Goal: Check status: Check status

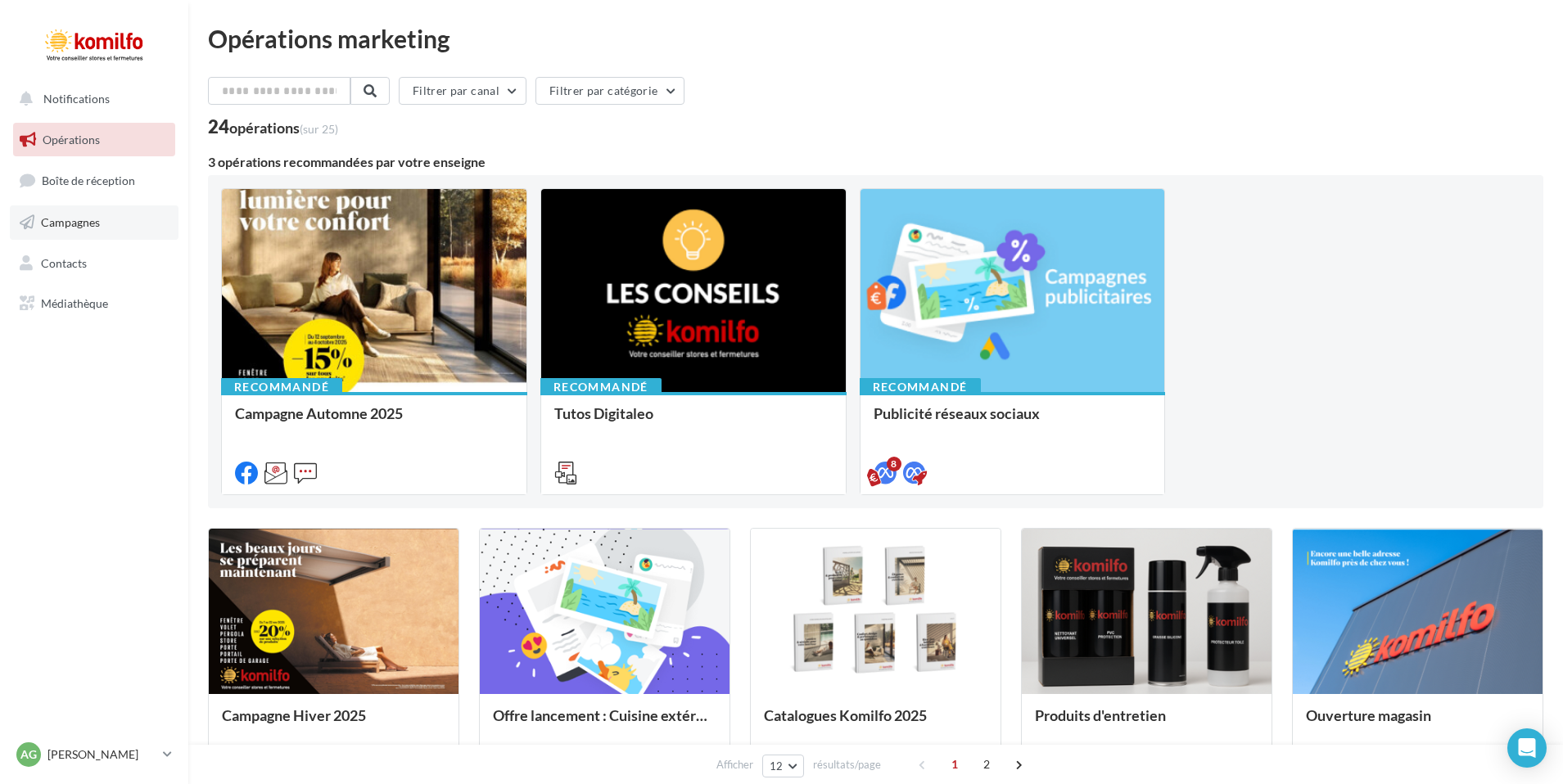
click at [95, 222] on span "Campagnes" at bounding box center [70, 222] width 59 height 14
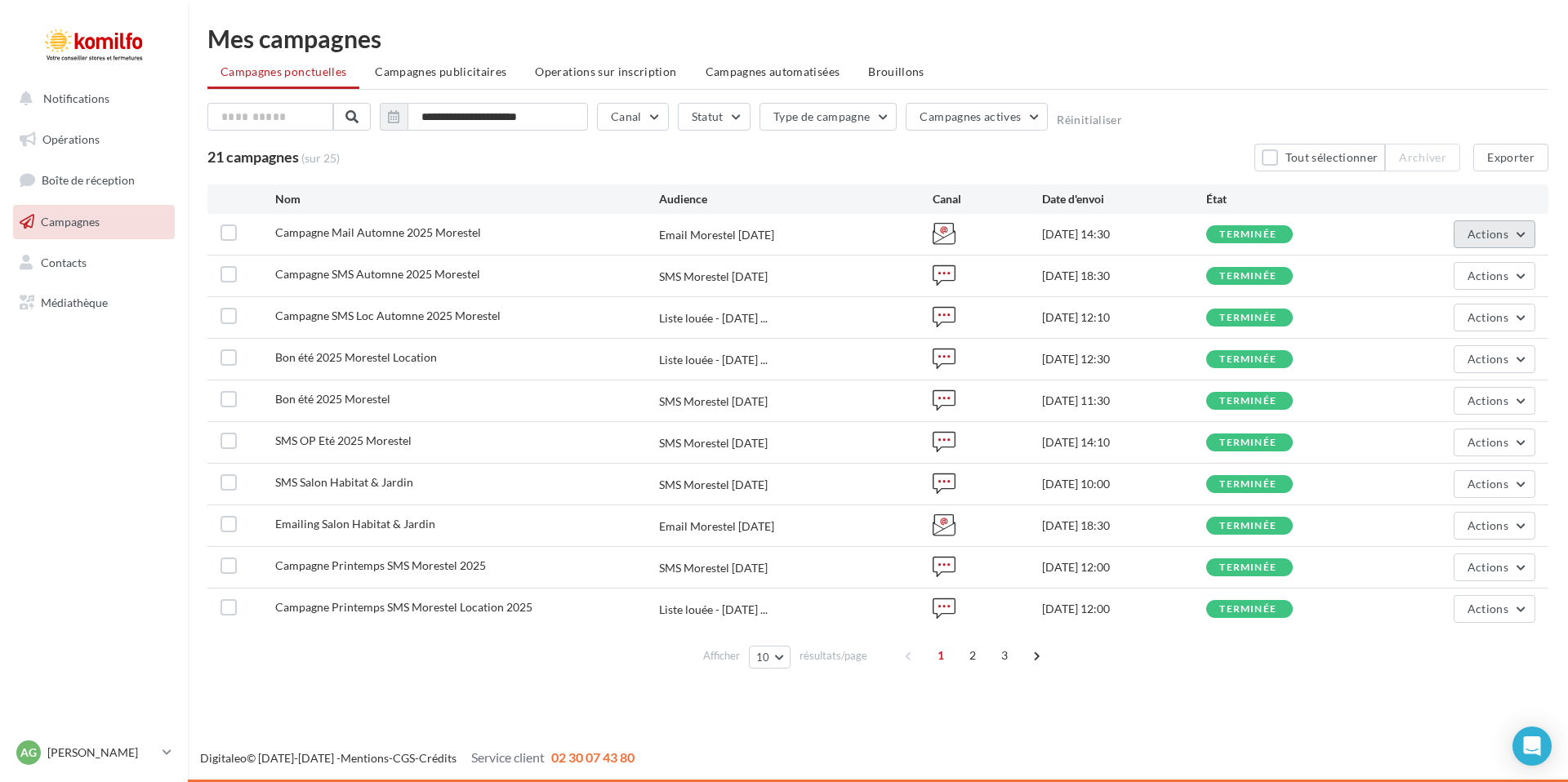
click at [1499, 234] on span "Actions" at bounding box center [1487, 234] width 41 height 14
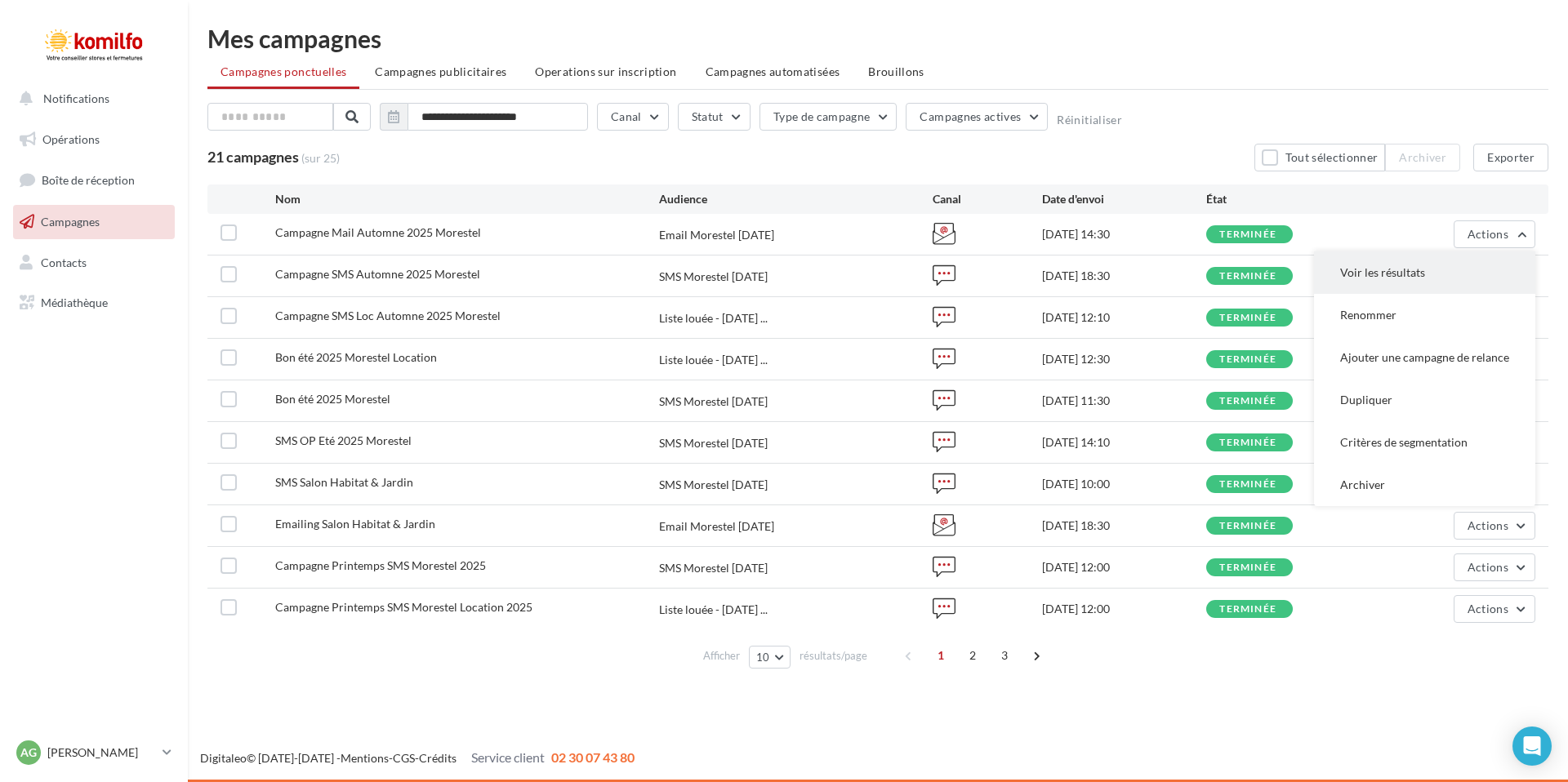
click at [1405, 270] on button "Voir les résultats" at bounding box center [1425, 273] width 221 height 43
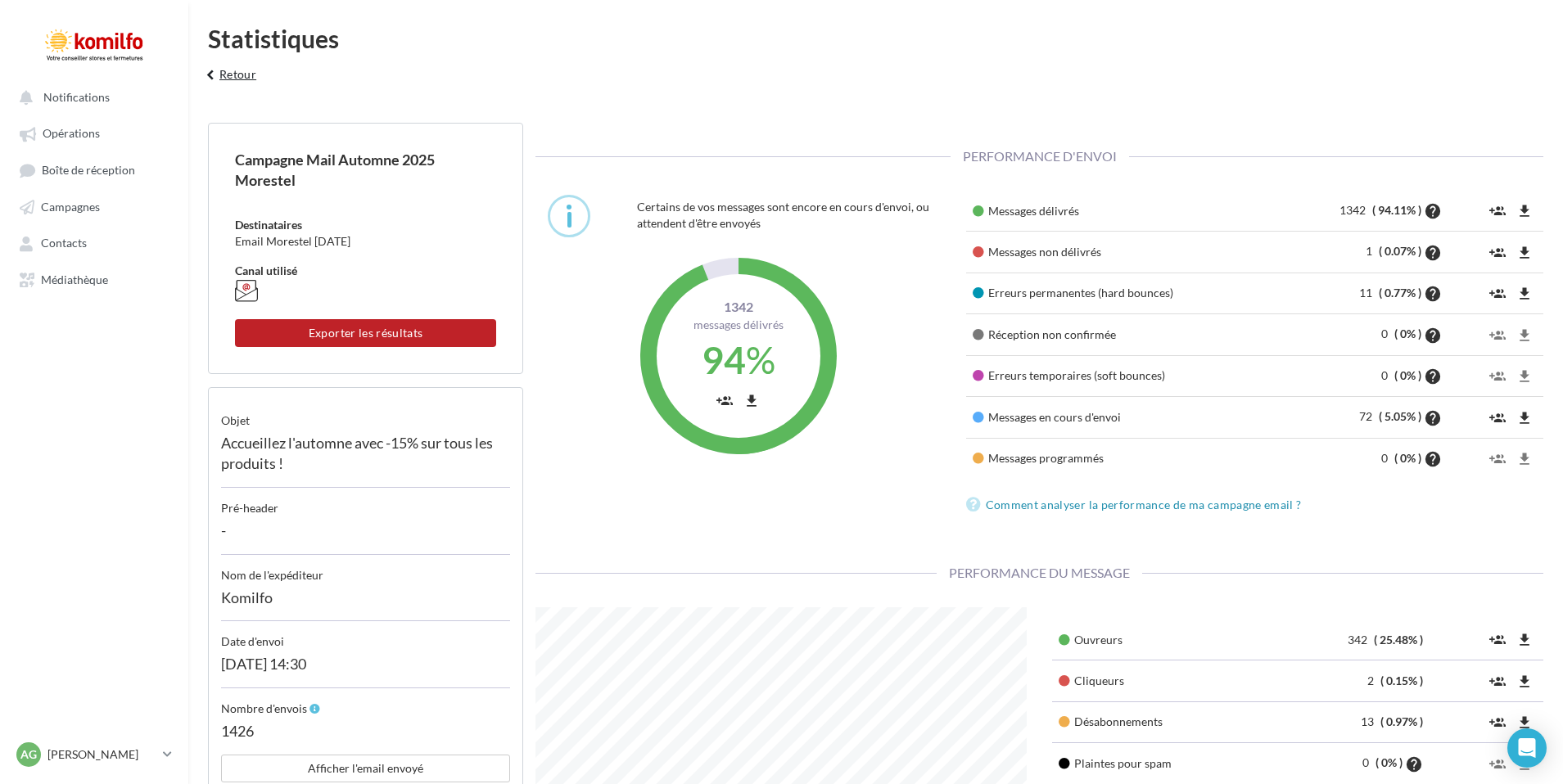
click at [228, 76] on button "keyboard_arrow_left Retour" at bounding box center [229, 80] width 68 height 33
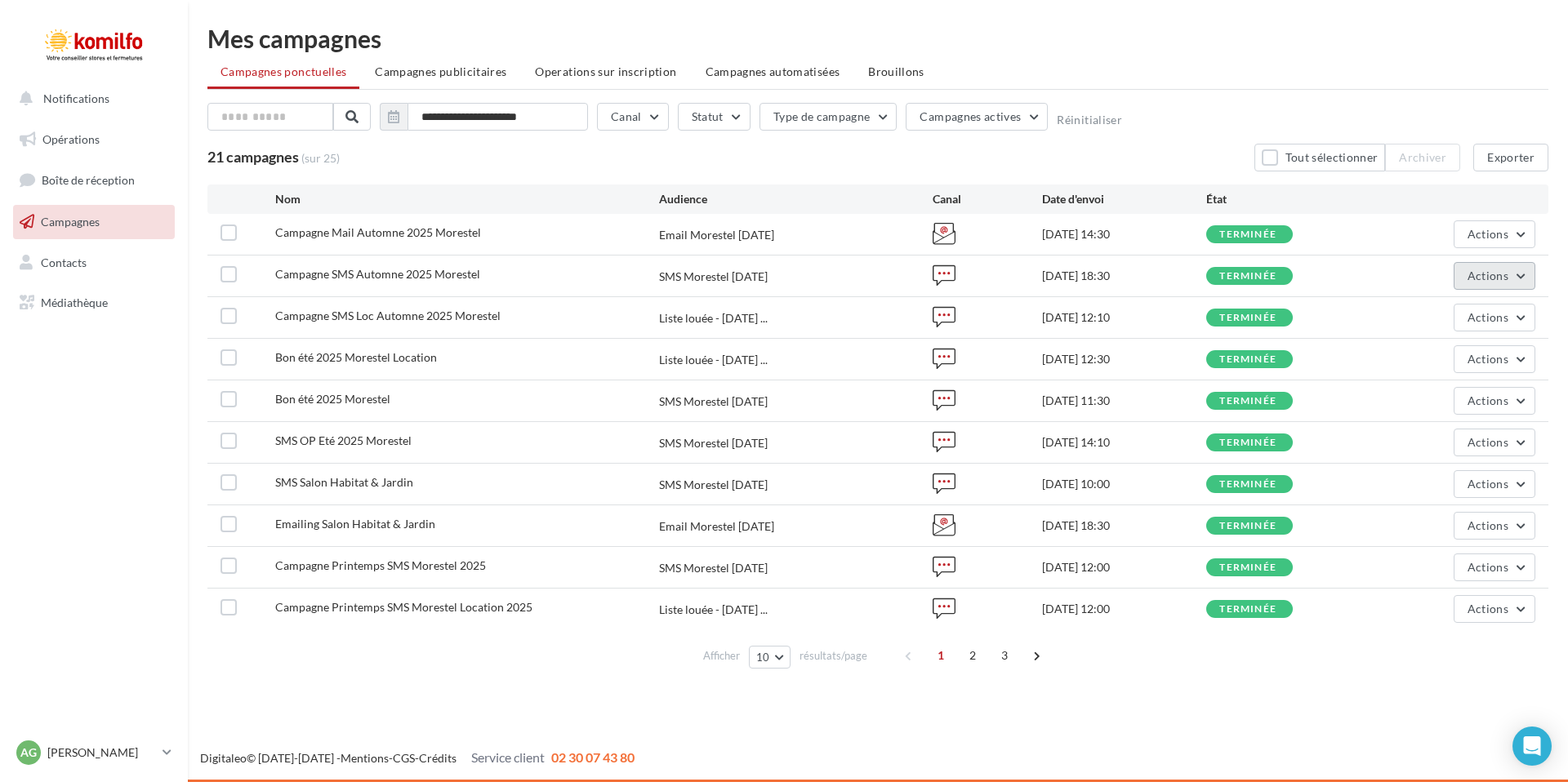
click at [1497, 282] on button "Actions" at bounding box center [1494, 276] width 82 height 28
click at [1426, 317] on button "Voir les résultats" at bounding box center [1445, 314] width 180 height 43
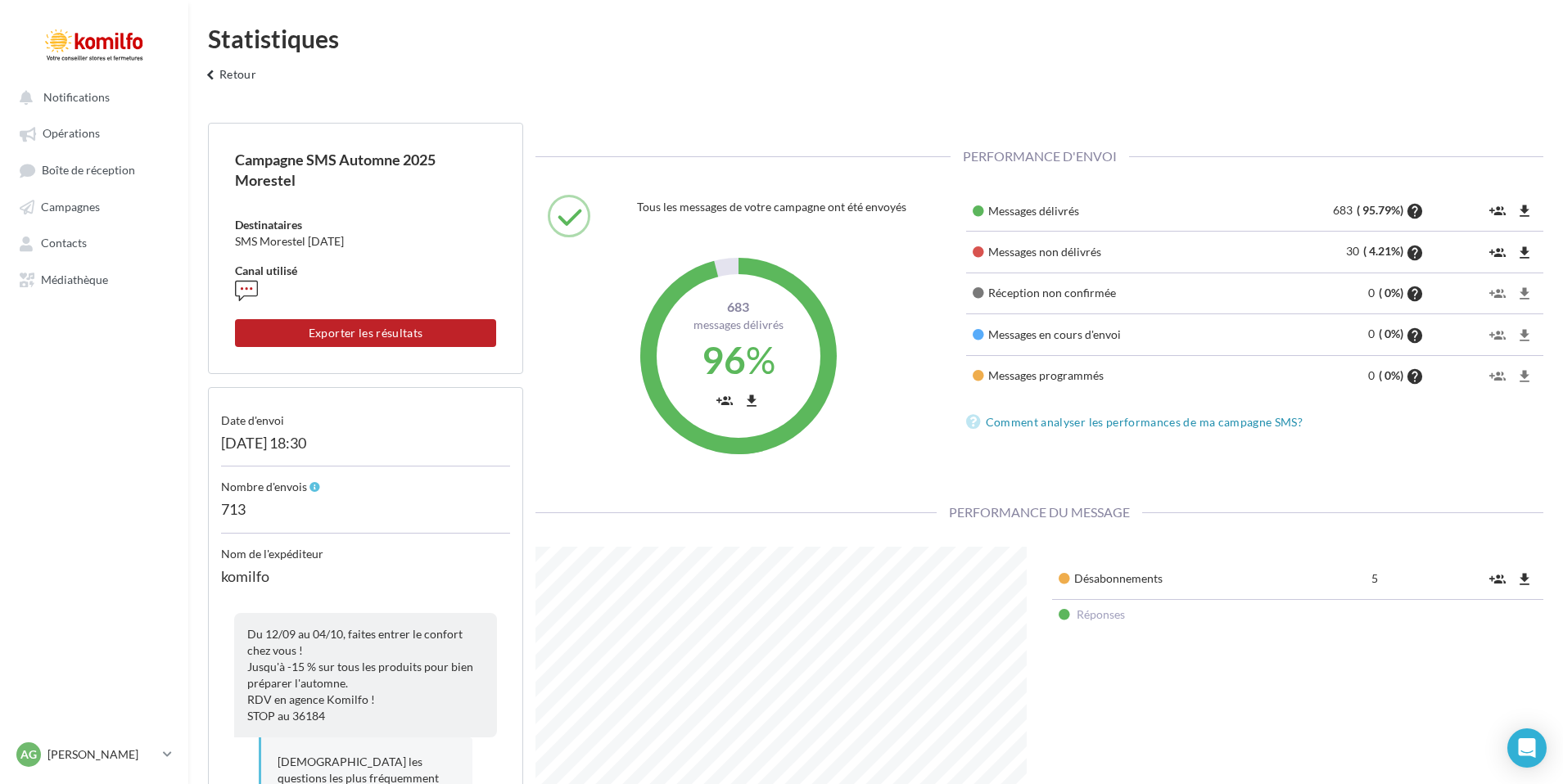
scroll to position [327, 517]
click at [91, 91] on span "Notifications" at bounding box center [77, 97] width 66 height 14
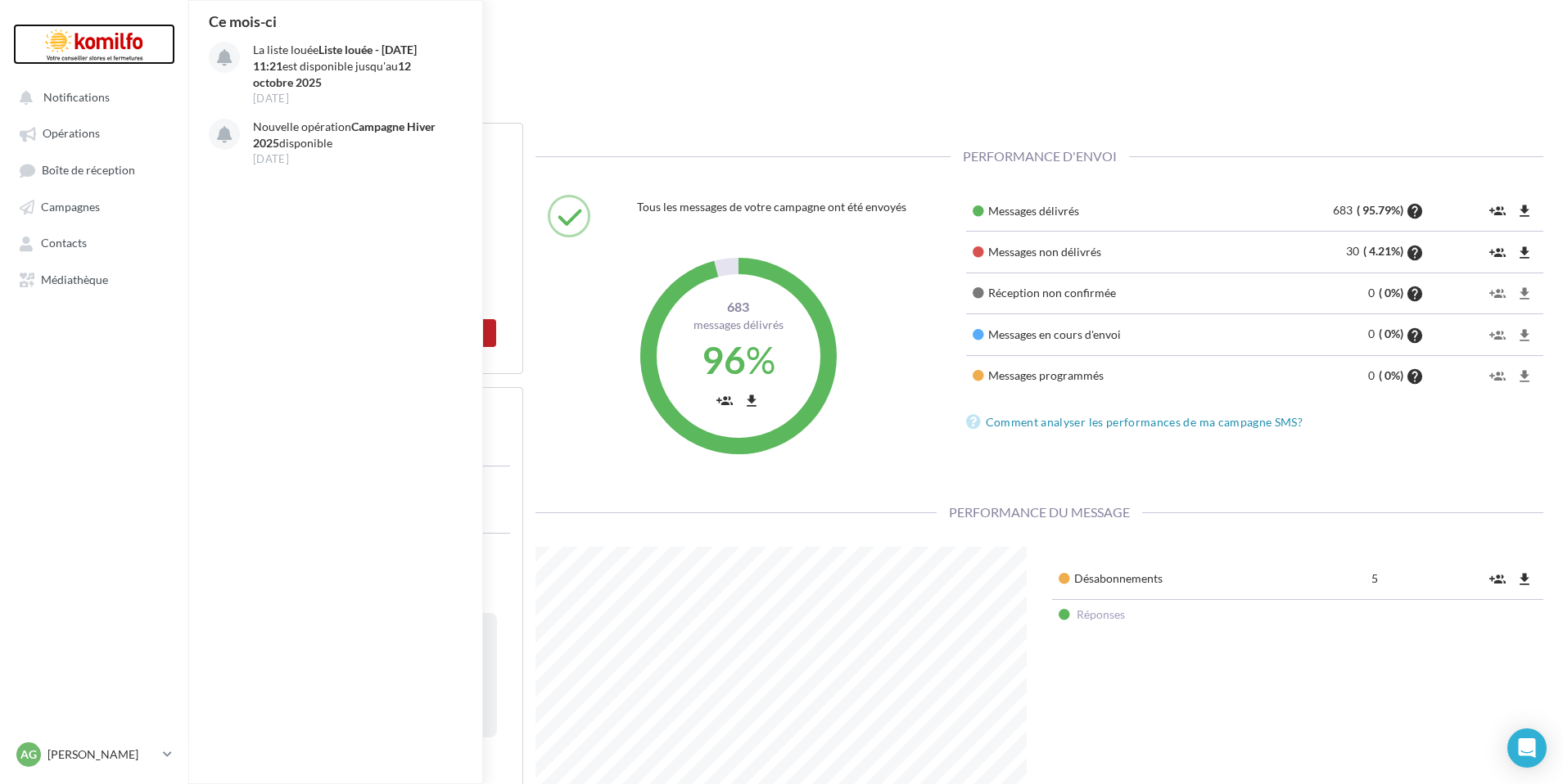
click at [116, 35] on div at bounding box center [94, 44] width 131 height 41
